Goal: Information Seeking & Learning: Understand process/instructions

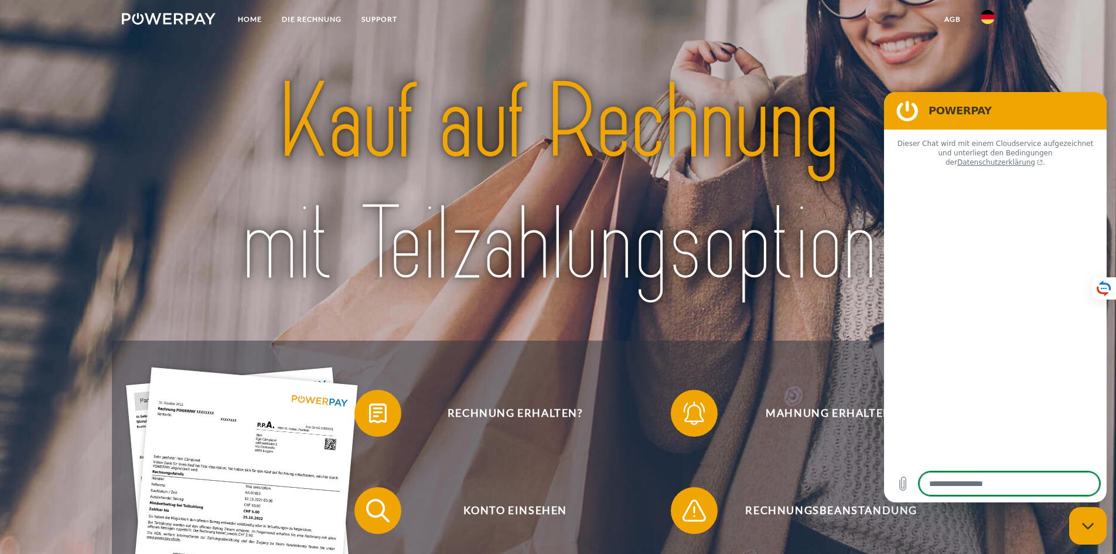
type textarea "*"
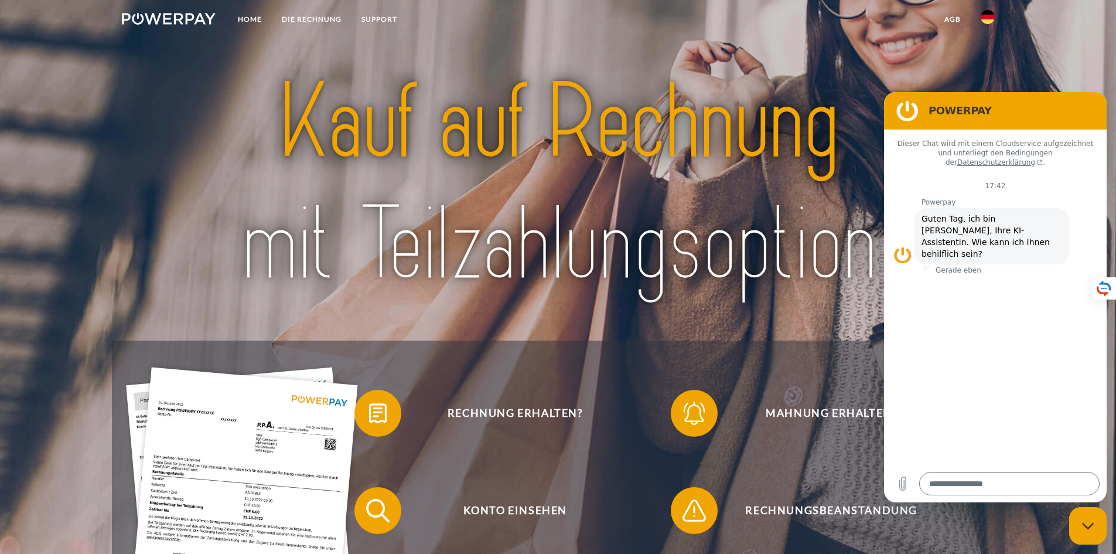
click at [978, 22] on link at bounding box center [988, 20] width 34 height 23
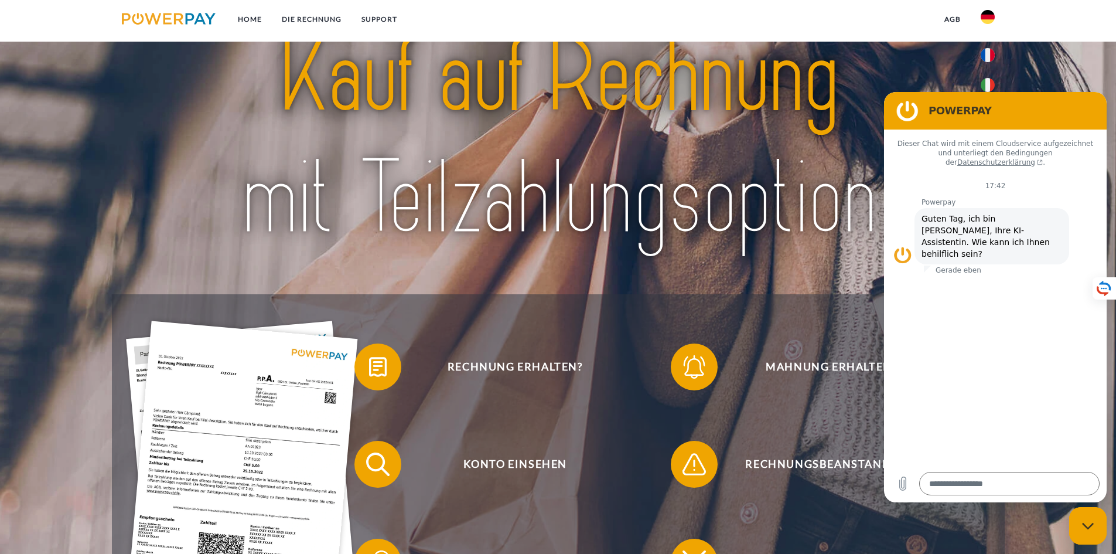
scroll to position [117, 0]
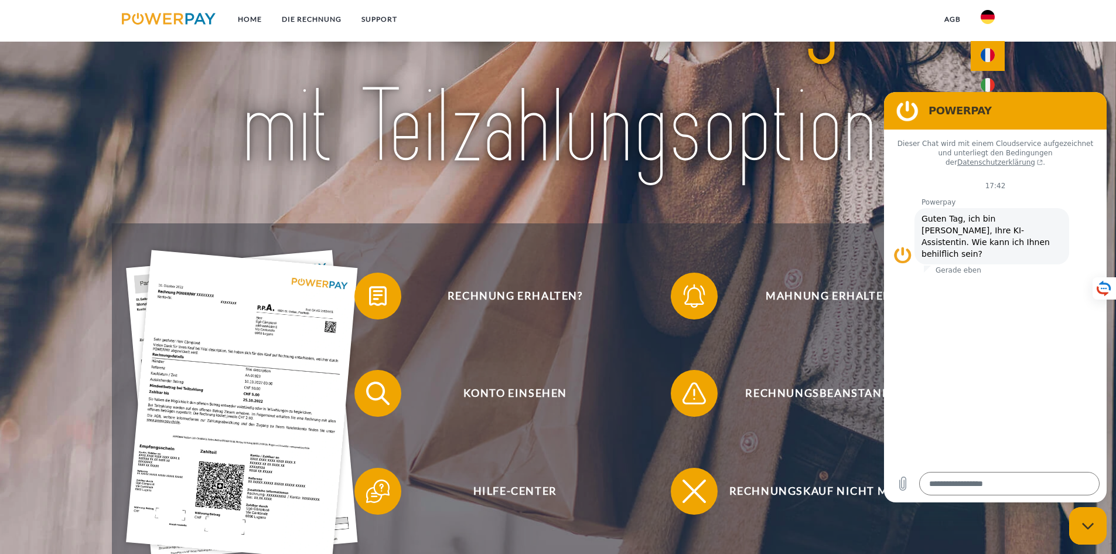
click at [993, 59] on img at bounding box center [988, 55] width 14 height 14
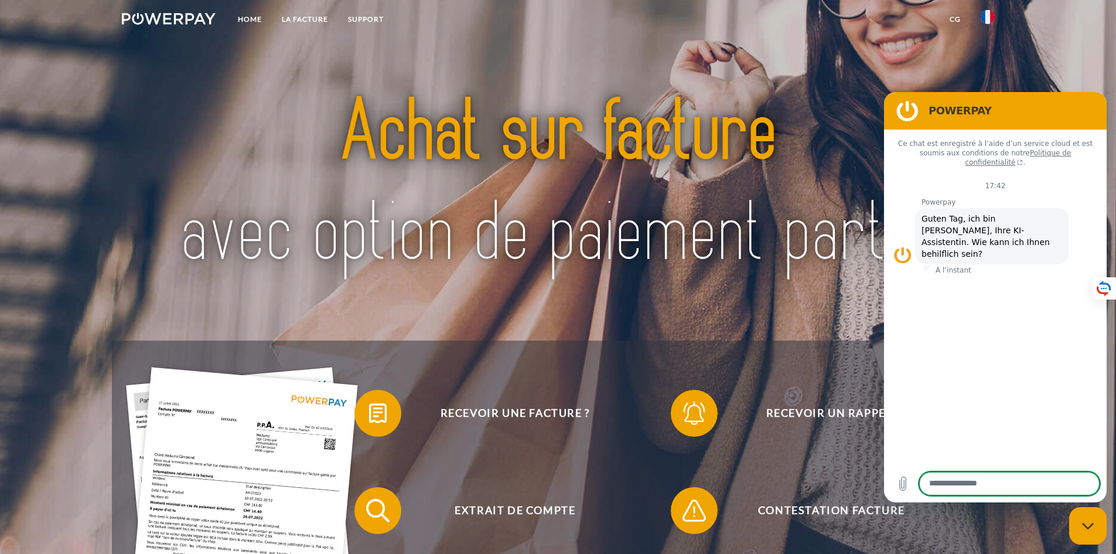
click at [1084, 535] on div "Fermer la fenêtre de messagerie" at bounding box center [1087, 525] width 35 height 35
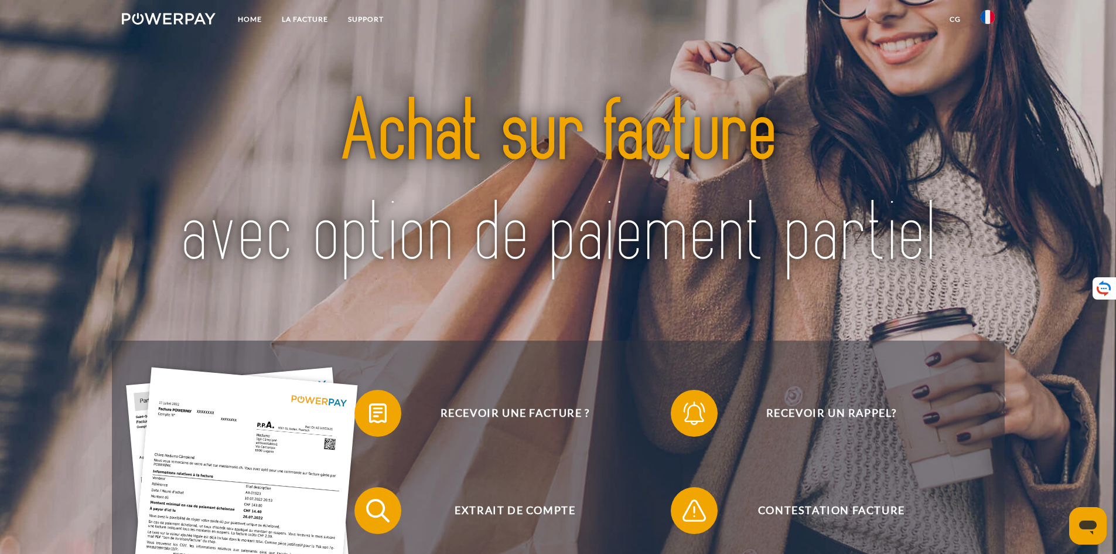
click at [990, 25] on link at bounding box center [988, 20] width 34 height 23
click at [986, 12] on img at bounding box center [988, 17] width 14 height 14
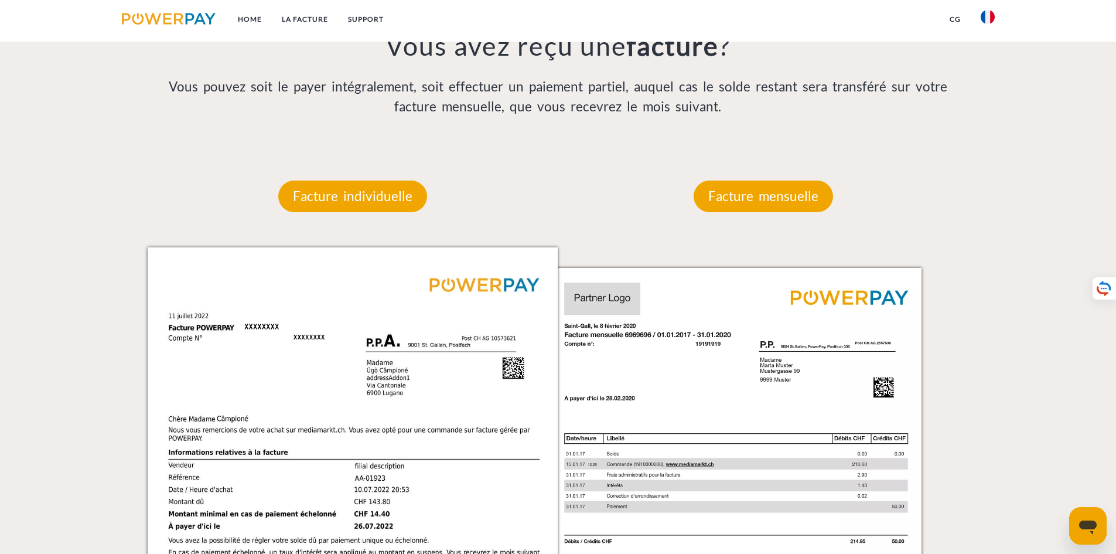
scroll to position [879, 0]
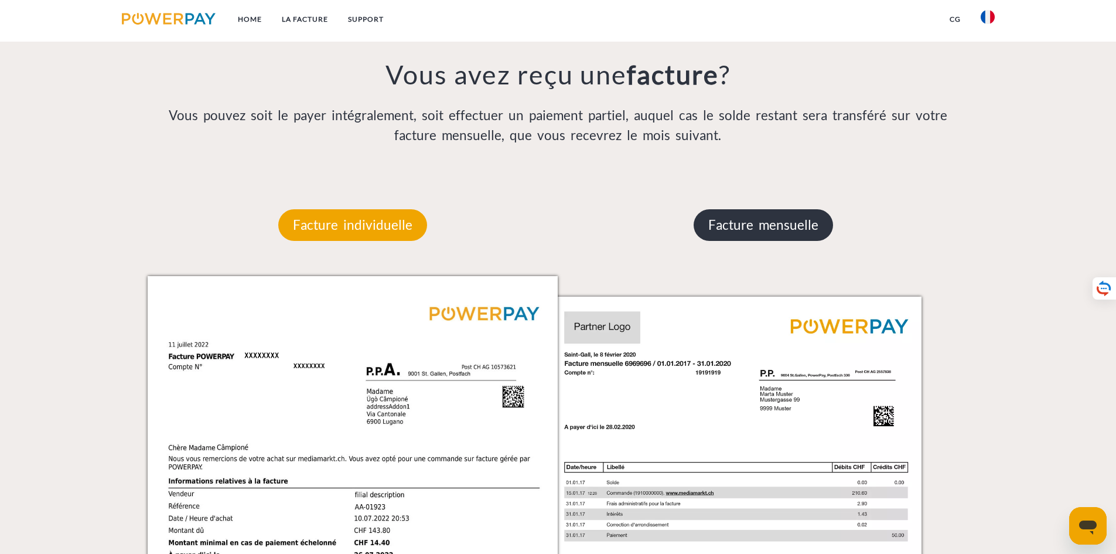
click at [765, 215] on p "Facture mensuelle" at bounding box center [763, 225] width 139 height 32
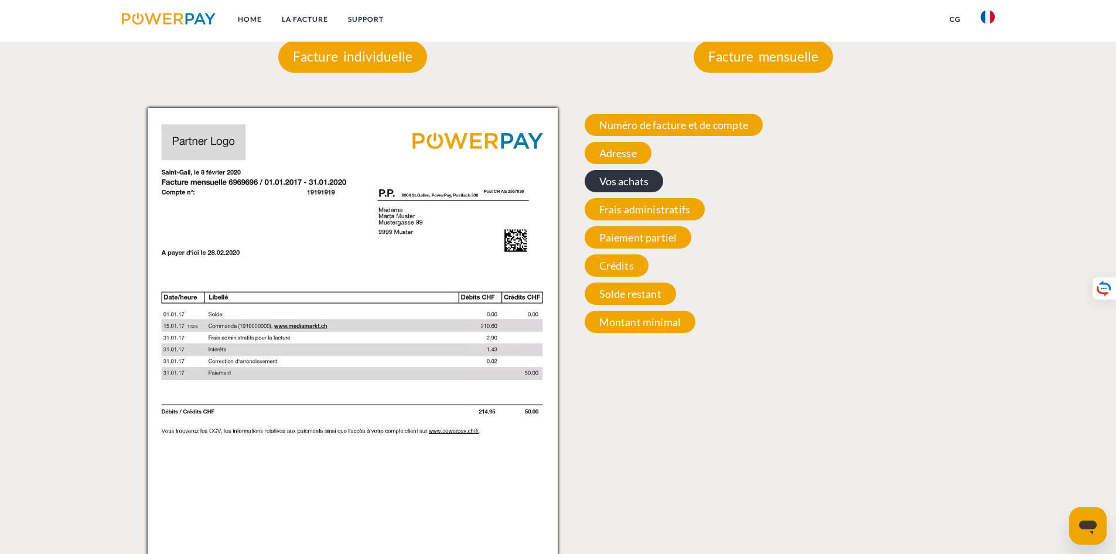
scroll to position [1055, 0]
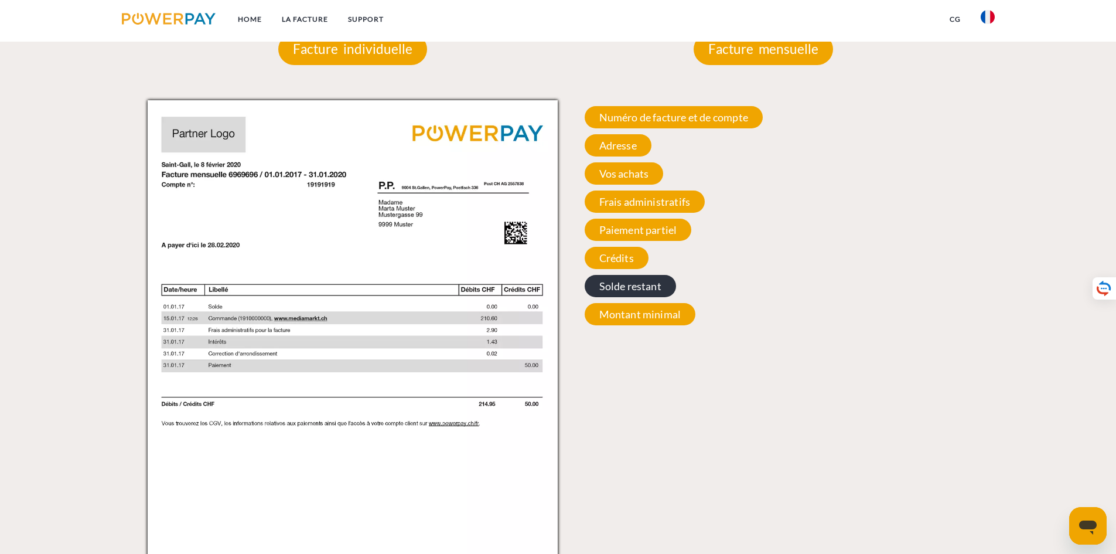
click at [626, 288] on span "Solde restant" at bounding box center [630, 286] width 91 height 22
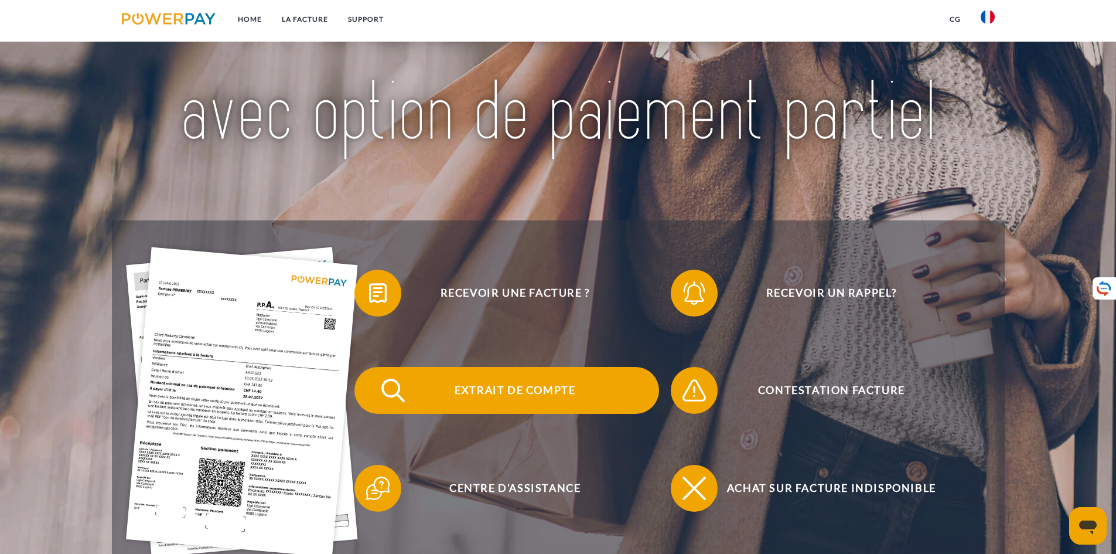
scroll to position [107, 0]
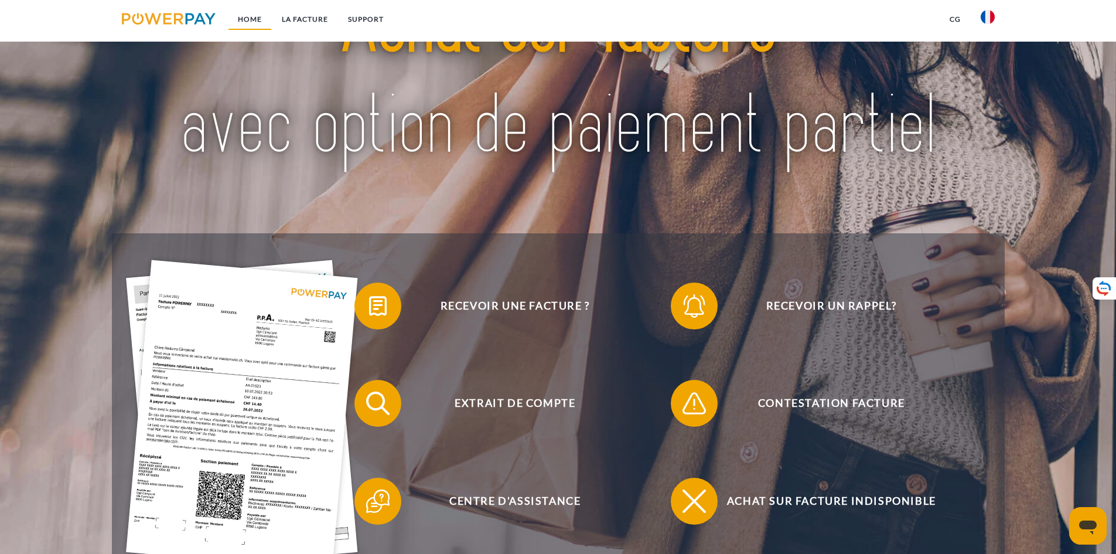
click at [253, 21] on link "Home" at bounding box center [250, 19] width 44 height 21
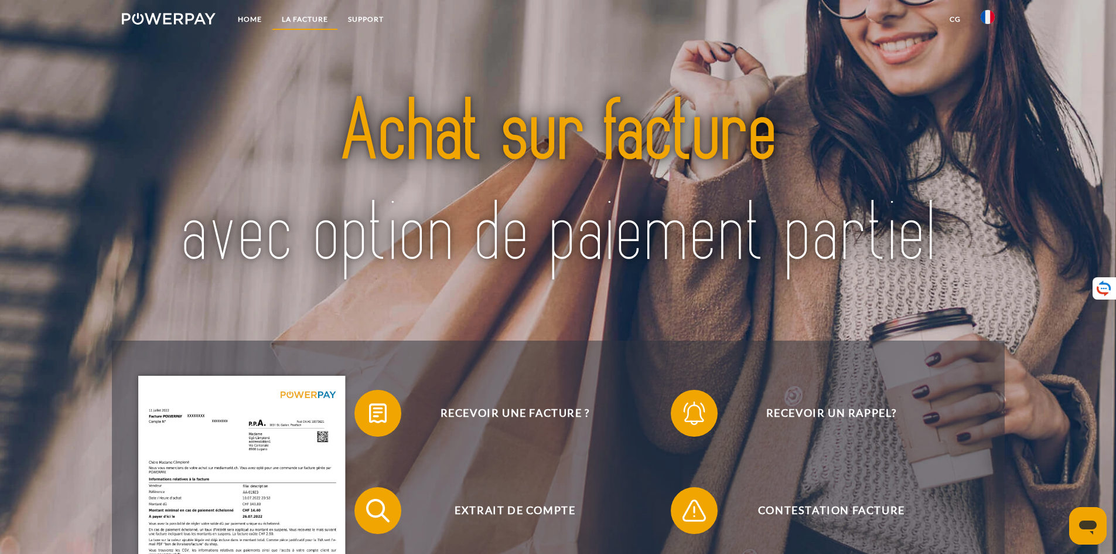
click at [292, 24] on link "LA FACTURE" at bounding box center [305, 19] width 66 height 21
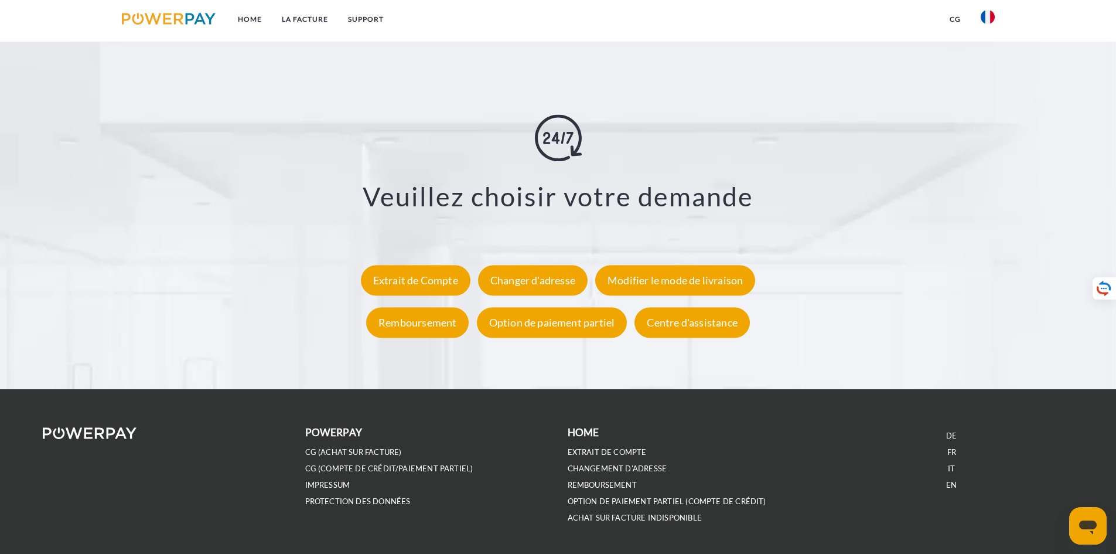
scroll to position [2099, 0]
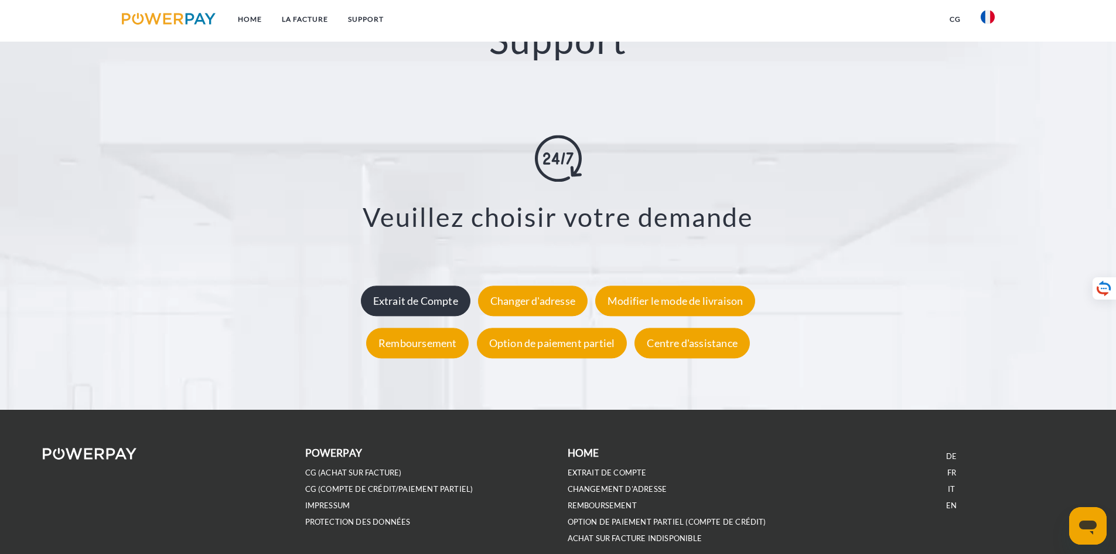
click at [426, 308] on div "Extrait de Compte" at bounding box center [416, 300] width 110 height 30
